Goal: Information Seeking & Learning: Learn about a topic

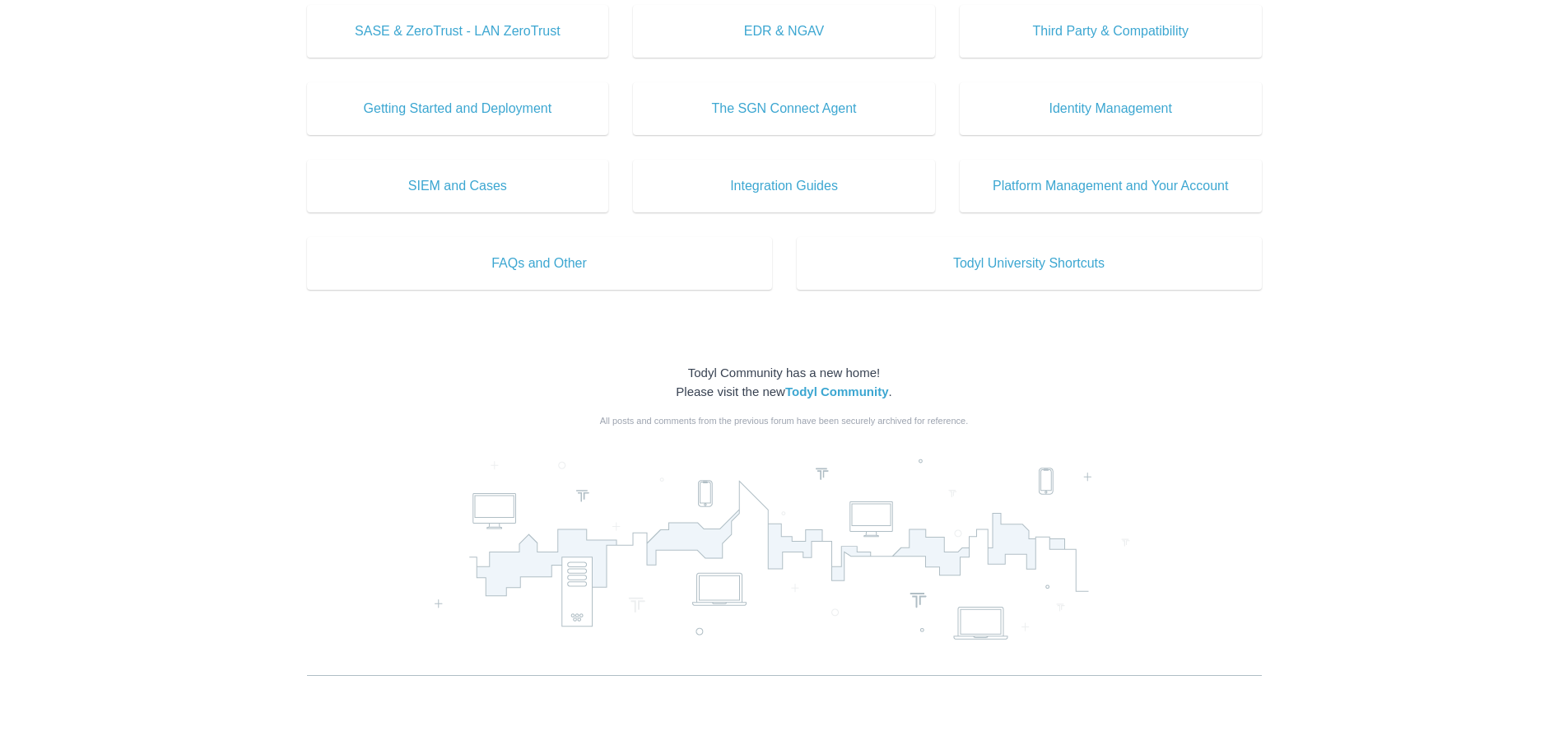
scroll to position [848, 0]
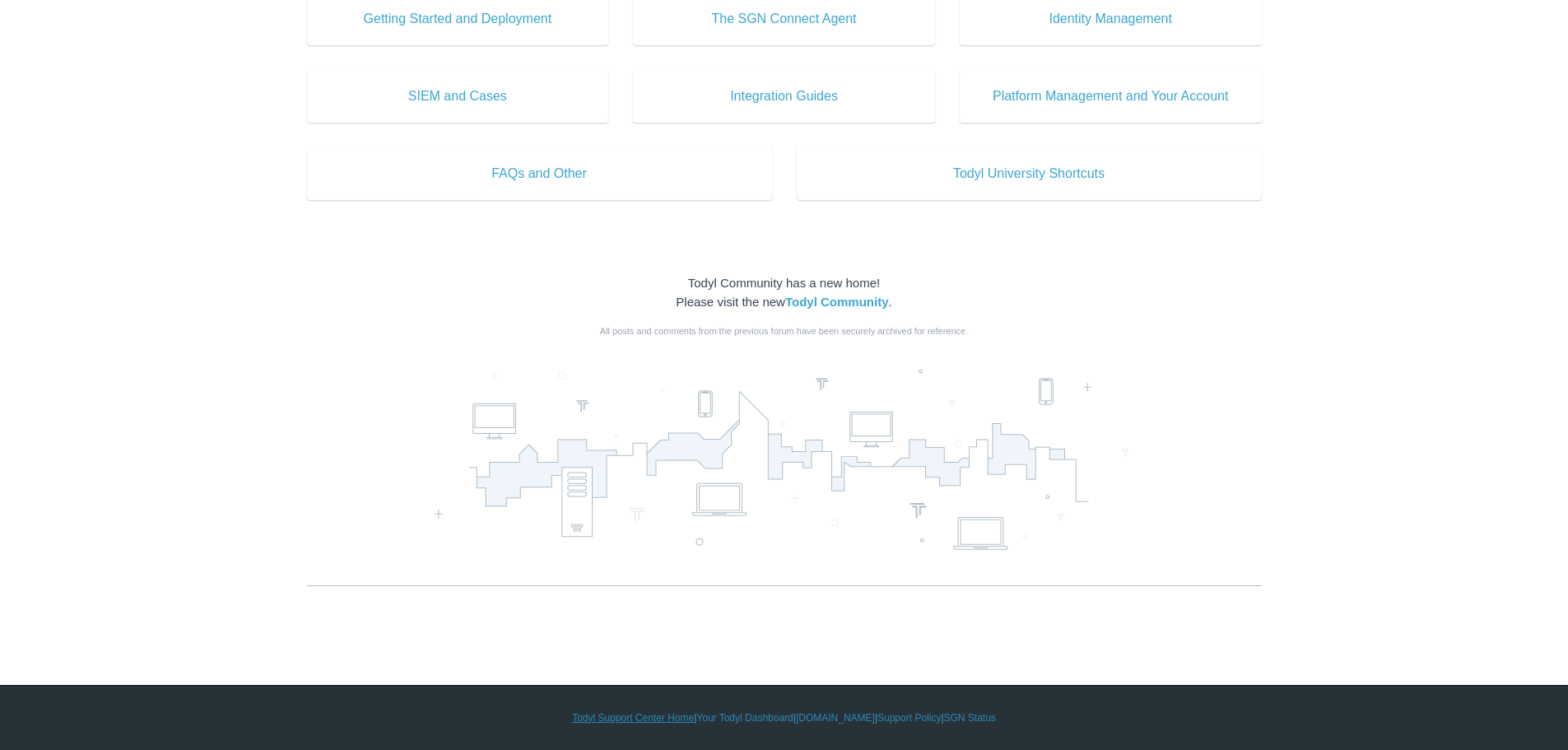
click at [595, 719] on link "Todyl Support Center Home" at bounding box center [632, 718] width 121 height 15
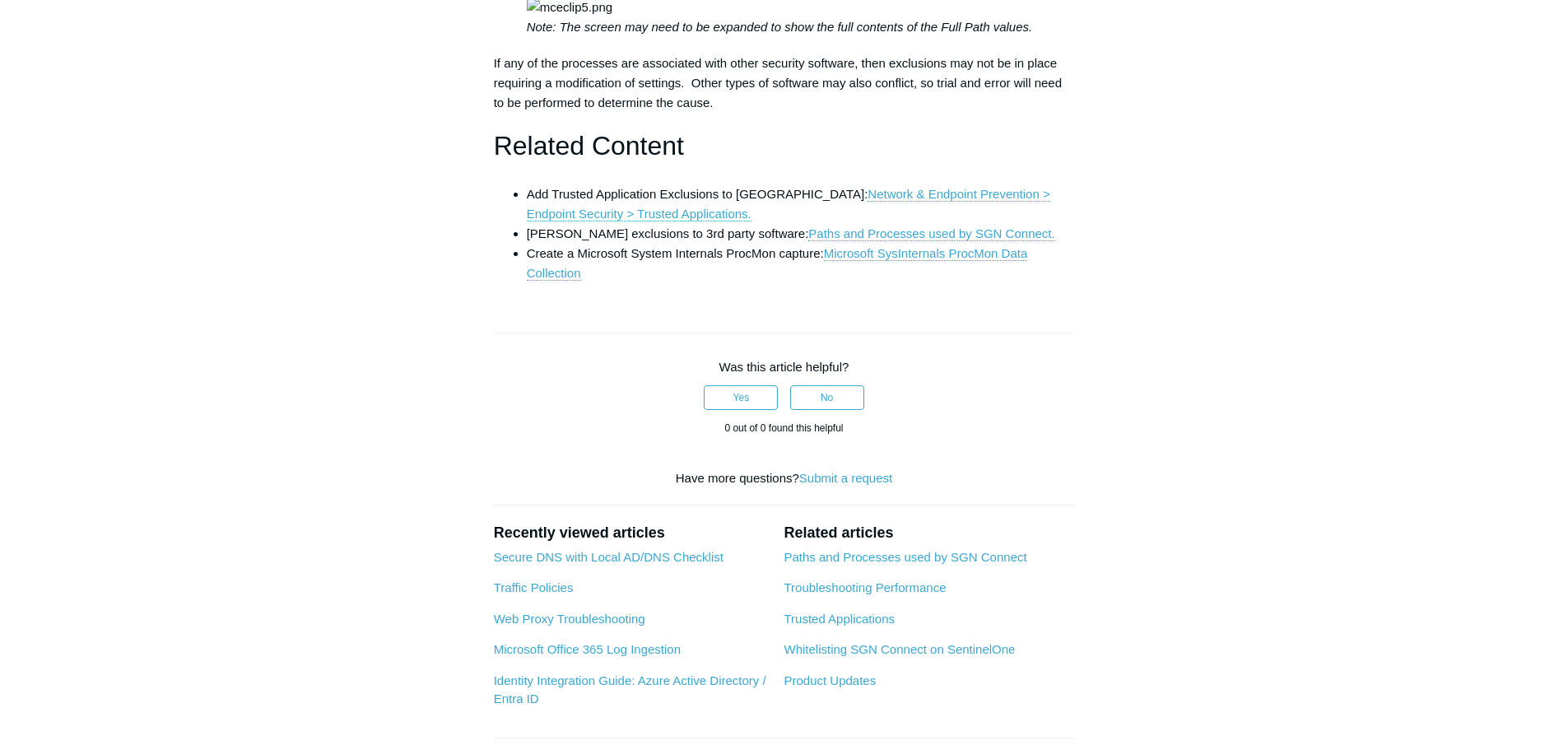
scroll to position [274, 0]
